Goal: Task Accomplishment & Management: Manage account settings

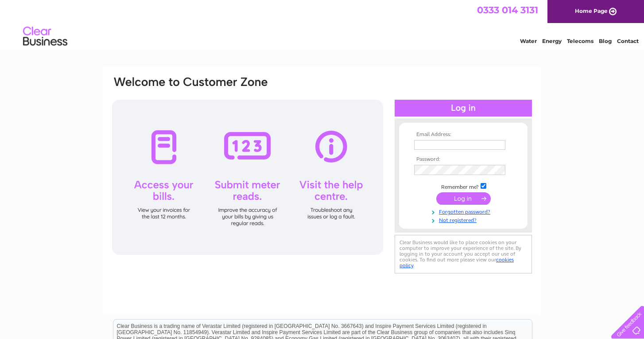
type input "[EMAIL_ADDRESS][DOMAIN_NAME]"
click at [460, 196] on input "submit" at bounding box center [463, 199] width 54 height 12
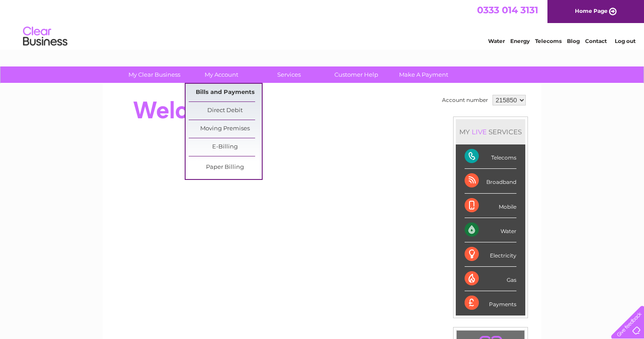
click at [217, 93] on link "Bills and Payments" at bounding box center [225, 93] width 73 height 18
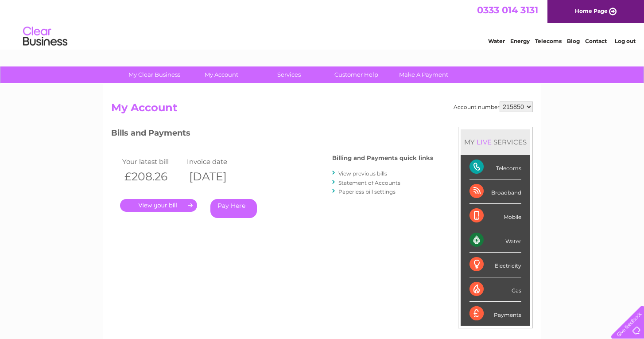
click at [150, 205] on link "." at bounding box center [158, 205] width 77 height 13
click at [366, 173] on link "View previous bills" at bounding box center [362, 173] width 49 height 7
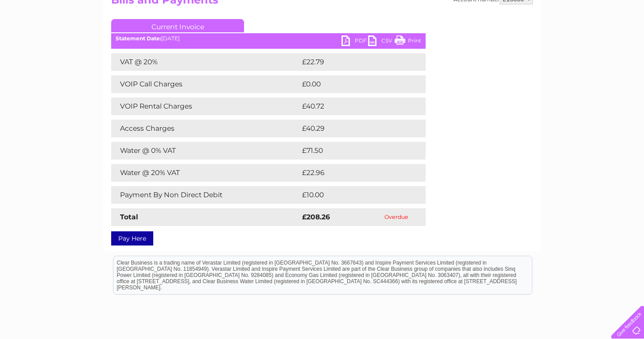
scroll to position [109, 0]
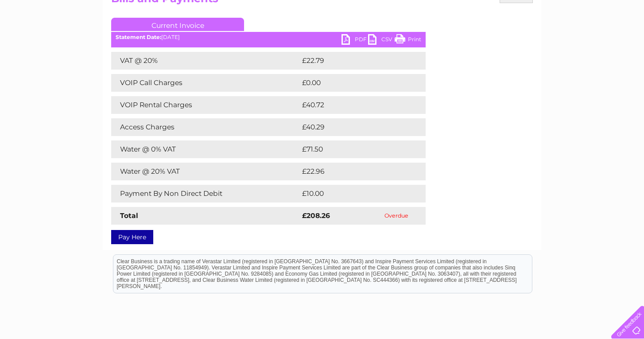
click at [348, 40] on link "PDF" at bounding box center [354, 40] width 27 height 13
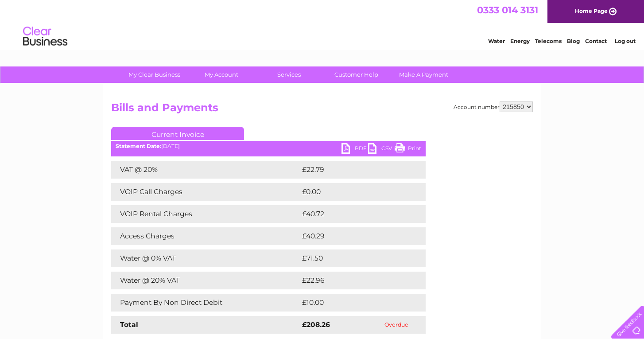
scroll to position [0, 0]
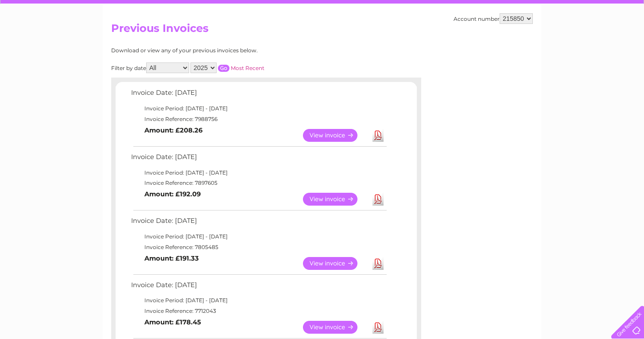
scroll to position [80, 0]
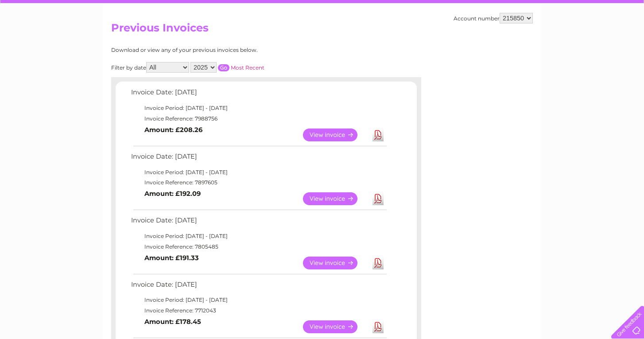
click at [441, 149] on div "Account number 215850 Previous Invoices Download or view any of your previous i…" at bounding box center [322, 322] width 438 height 636
click at [380, 257] on link "Download" at bounding box center [377, 262] width 11 height 13
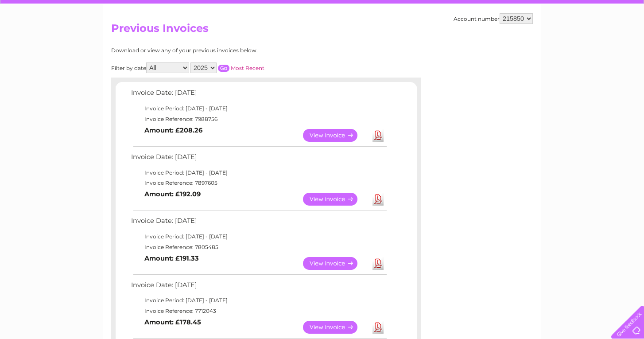
click at [378, 260] on link "Download" at bounding box center [377, 263] width 11 height 13
click at [379, 197] on link "Download" at bounding box center [377, 199] width 11 height 13
